Goal: Task Accomplishment & Management: Manage account settings

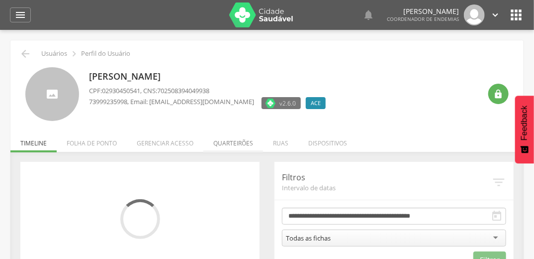
click at [231, 144] on li "Quarteirões" at bounding box center [233, 140] width 60 height 23
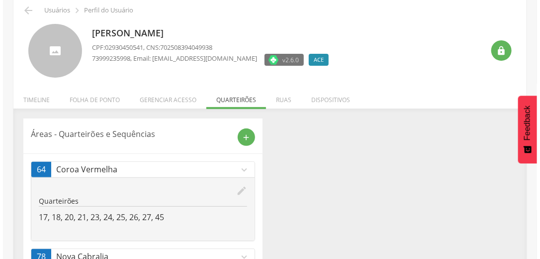
scroll to position [99, 0]
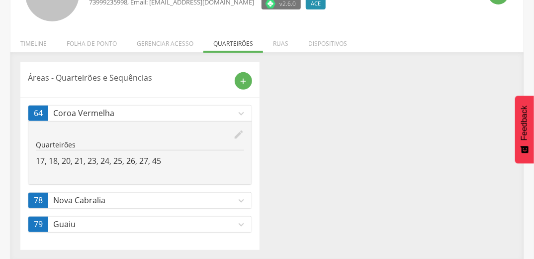
click at [237, 197] on icon "expand_more" at bounding box center [241, 200] width 11 height 11
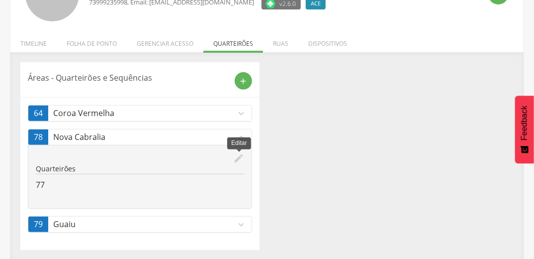
click at [235, 156] on icon "edit" at bounding box center [238, 158] width 11 height 11
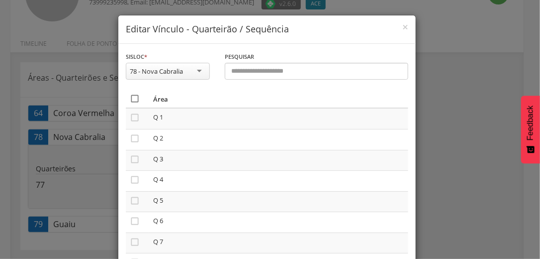
click at [132, 95] on icon "" at bounding box center [135, 98] width 10 height 10
click at [132, 95] on icon "" at bounding box center [135, 98] width 10 height 10
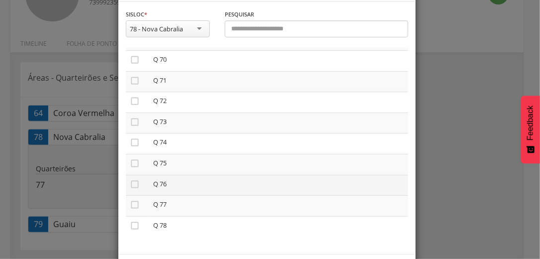
scroll to position [84, 0]
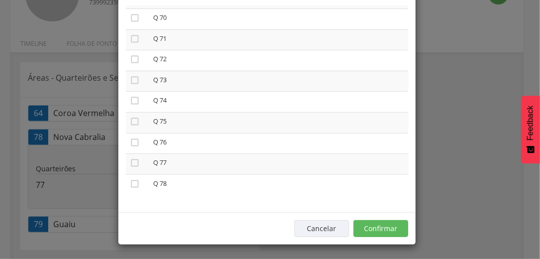
click at [385, 219] on div "Cancelar Confirmar" at bounding box center [266, 228] width 297 height 32
click at [381, 233] on button "Confirmar" at bounding box center [381, 228] width 55 height 17
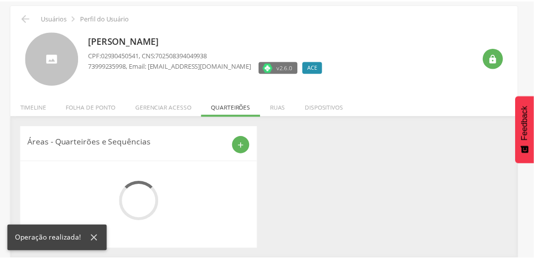
scroll to position [76, 0]
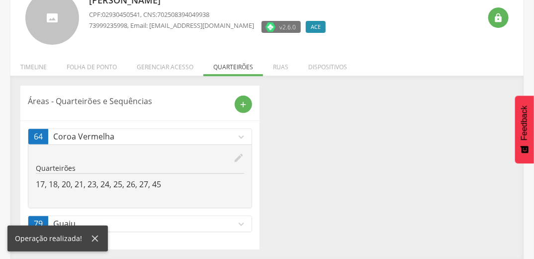
click at [241, 223] on icon "expand_more" at bounding box center [241, 223] width 11 height 11
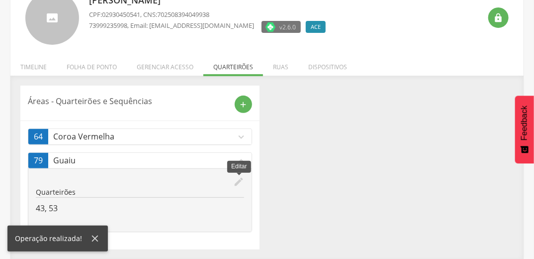
click at [239, 180] on icon "edit" at bounding box center [238, 181] width 11 height 11
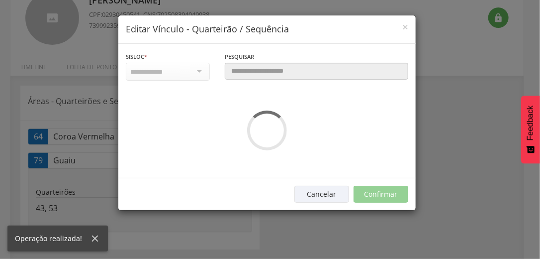
scroll to position [0, 0]
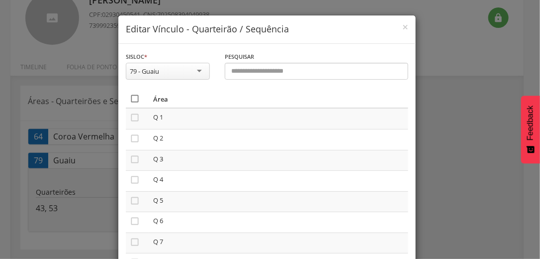
click at [134, 98] on icon "" at bounding box center [135, 98] width 10 height 10
click at [134, 98] on icon "" at bounding box center [135, 98] width 10 height 10
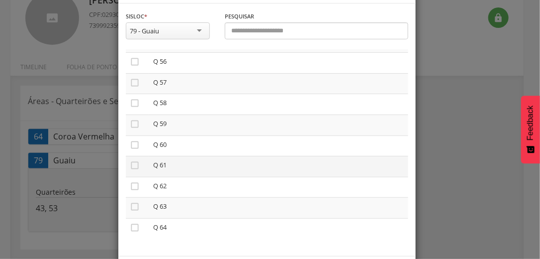
scroll to position [84, 0]
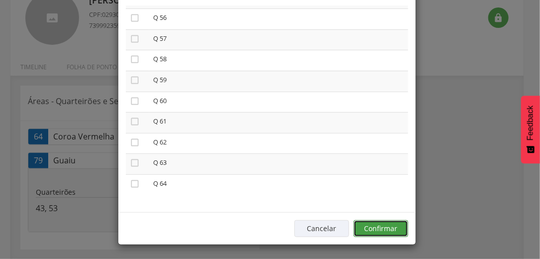
click at [386, 229] on button "Confirmar" at bounding box center [381, 228] width 55 height 17
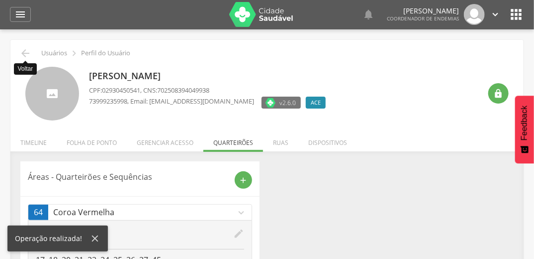
scroll to position [0, 0]
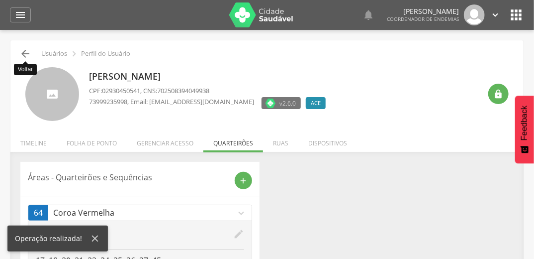
click at [25, 54] on icon "" at bounding box center [25, 54] width 12 height 12
